Goal: Information Seeking & Learning: Learn about a topic

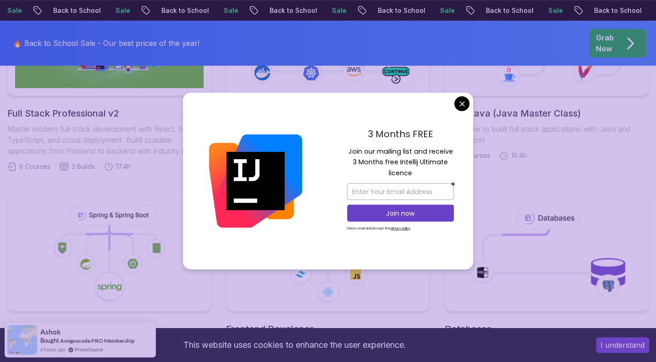
scroll to position [396, 0]
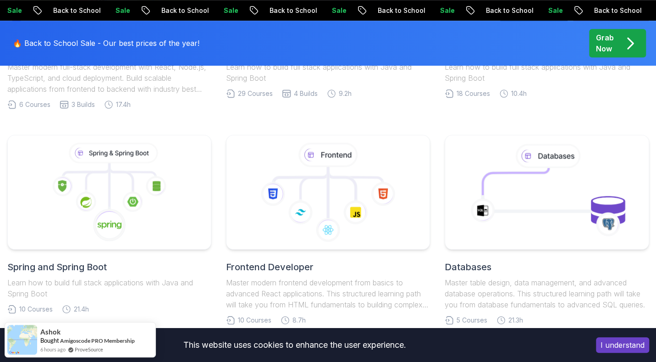
click at [460, 106] on body "Sale Back to School Sale Back to School Sale Back to School Sale Back to School…" at bounding box center [328, 317] width 656 height 1427
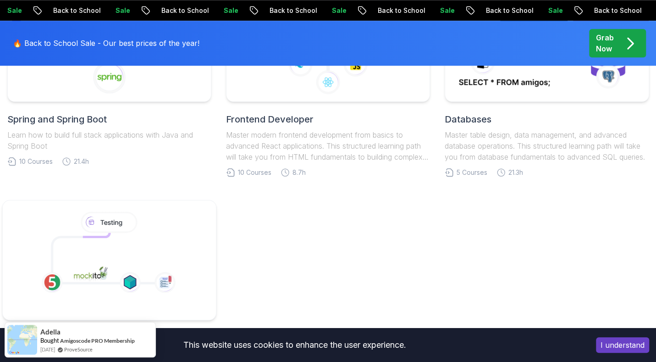
scroll to position [584, 0]
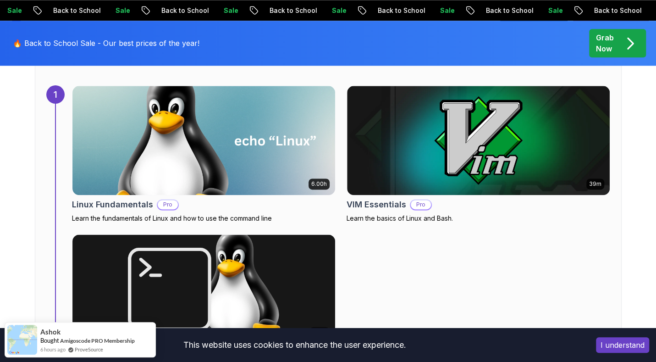
scroll to position [647, 0]
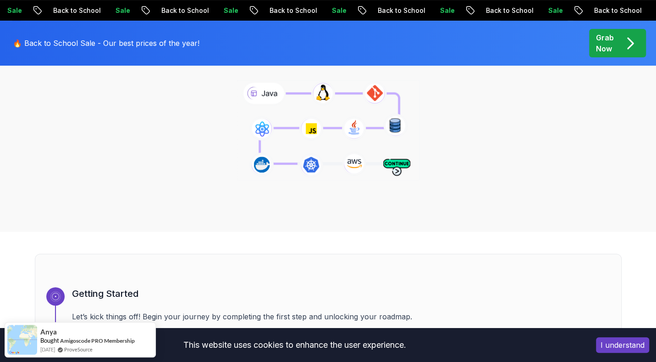
scroll to position [143, 0]
